Goal: Task Accomplishment & Management: Manage account settings

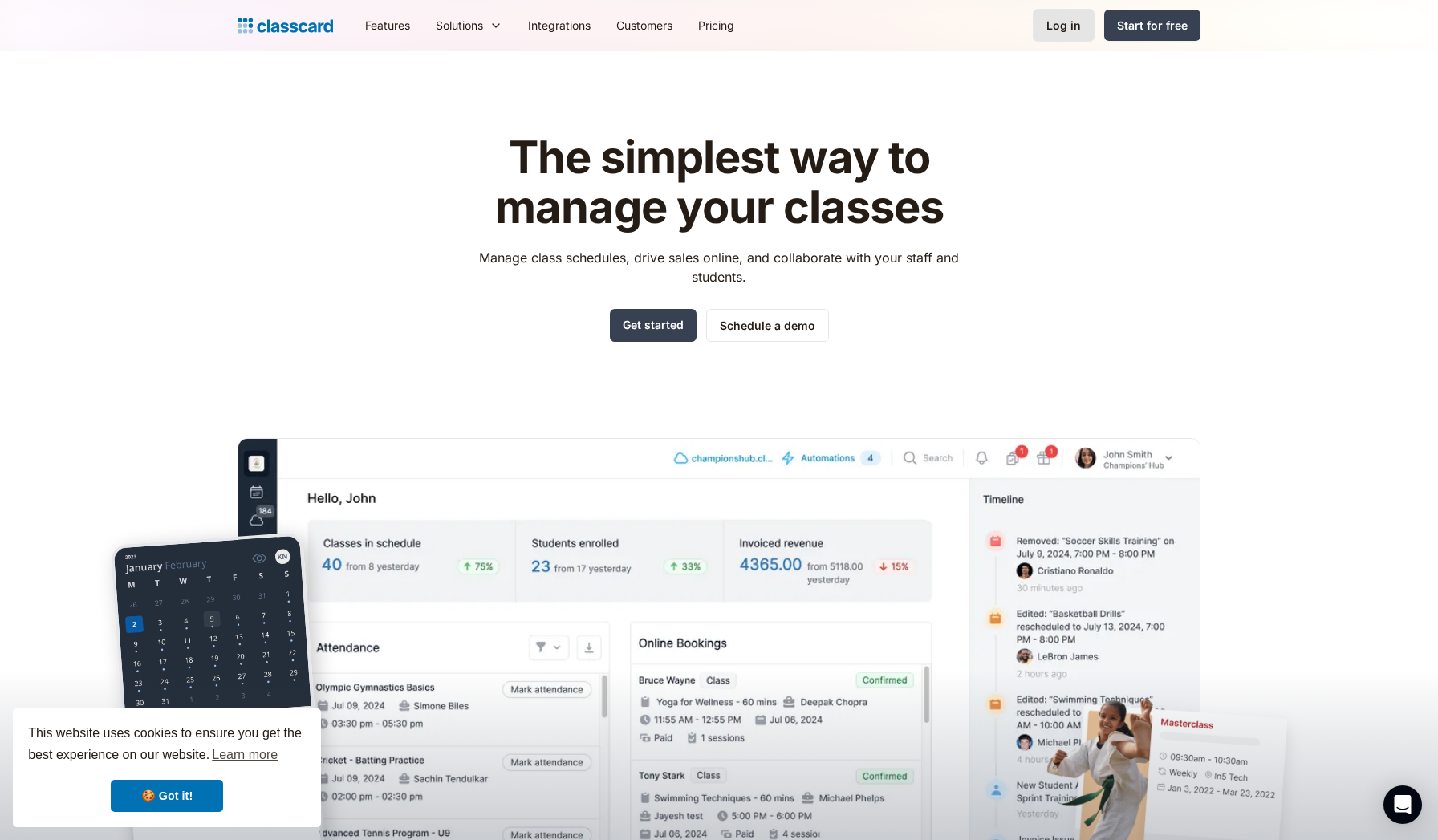
click at [694, 30] on div "Log in" at bounding box center [1064, 25] width 34 height 17
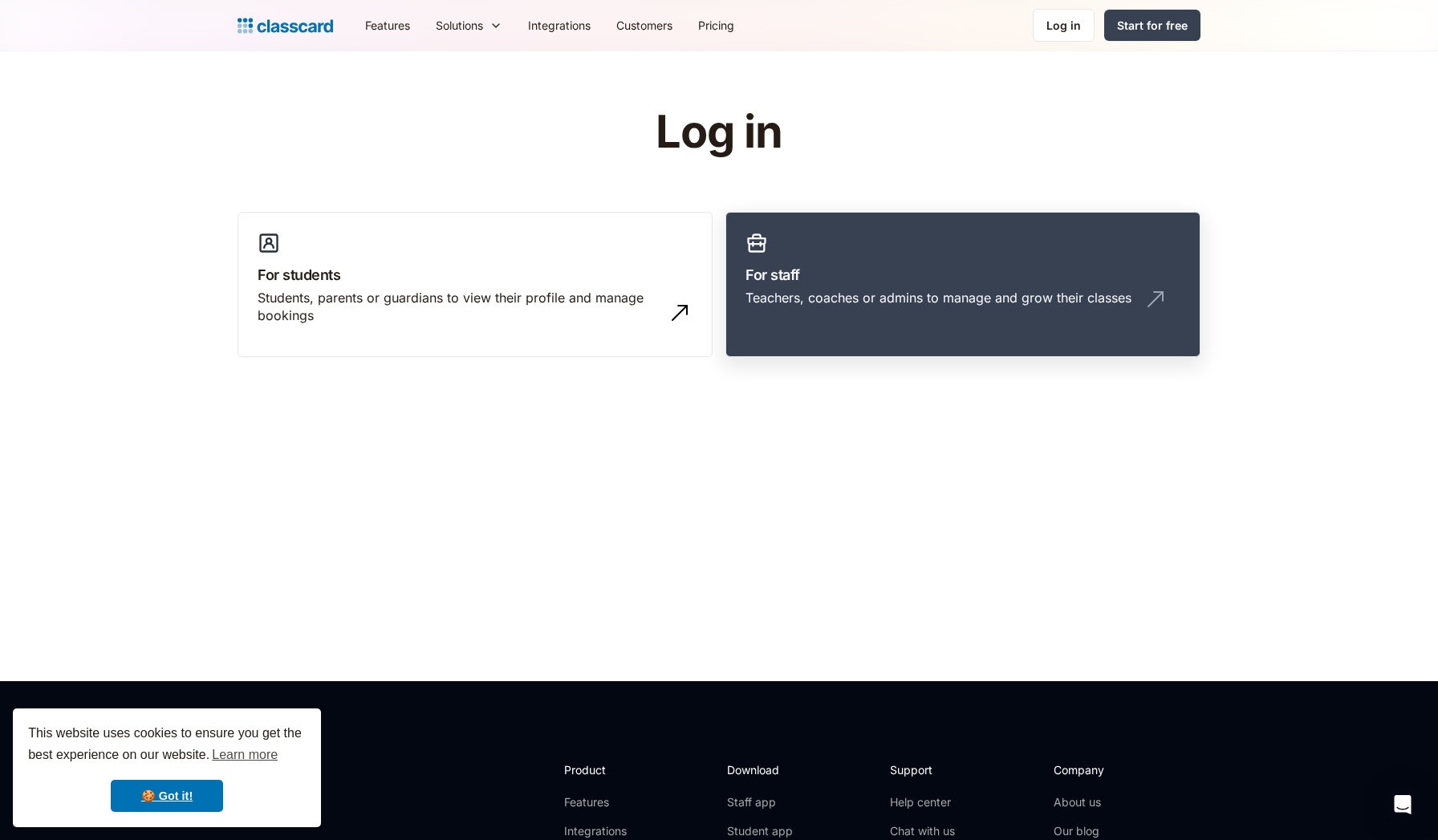
click at [855, 272] on h3 "For staff" at bounding box center [962, 275] width 435 height 22
